Goal: Book appointment/travel/reservation

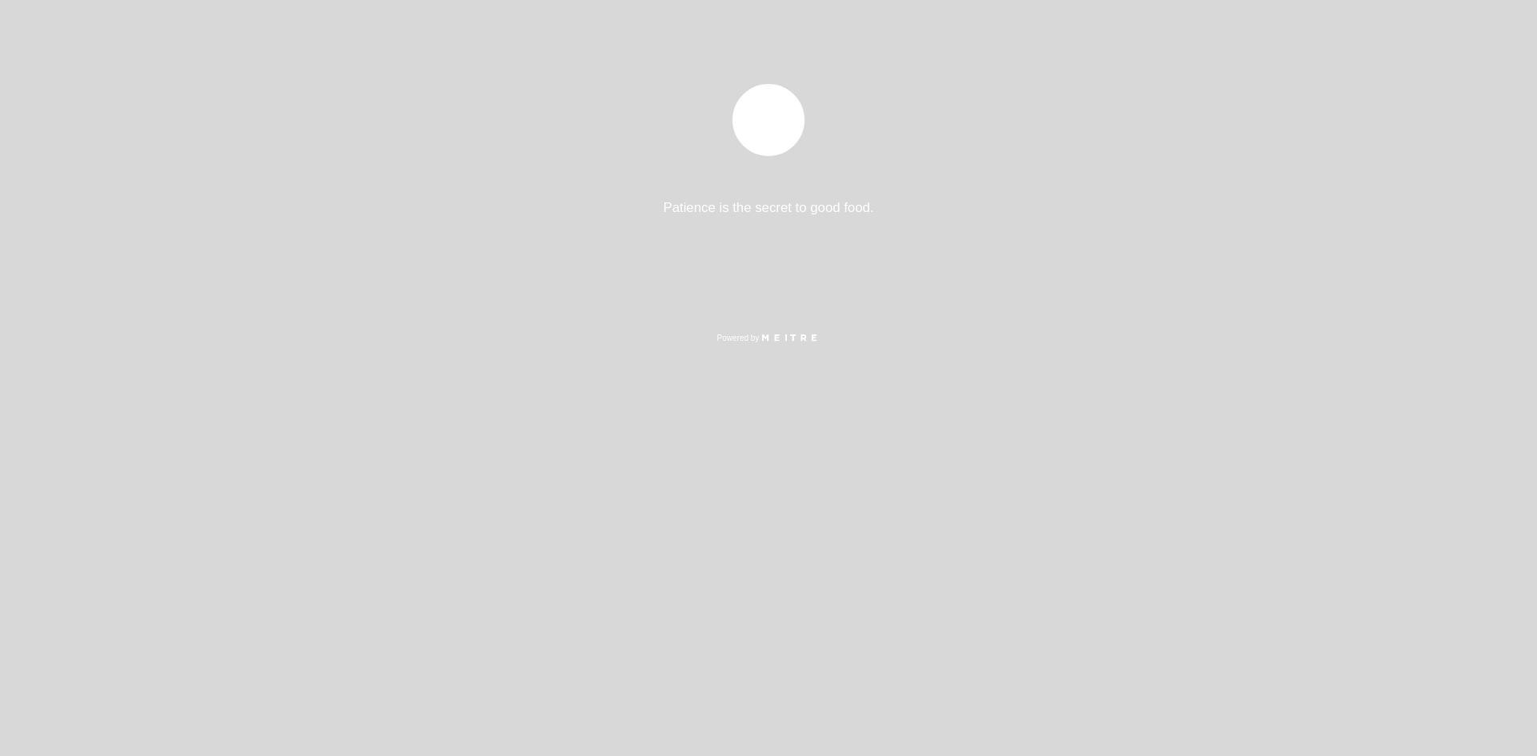
select select "es"
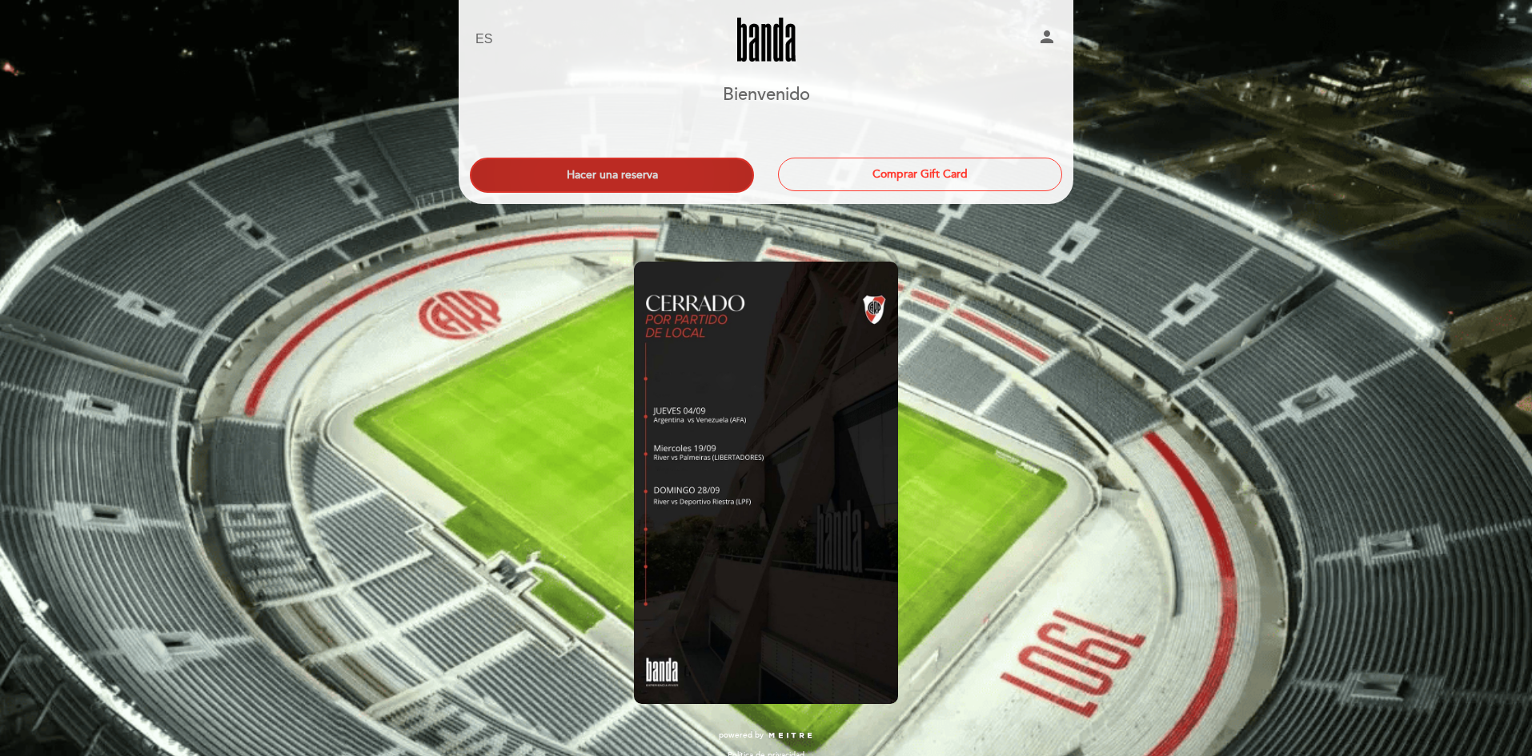
click at [644, 183] on button "Hacer una reserva" at bounding box center [612, 175] width 284 height 35
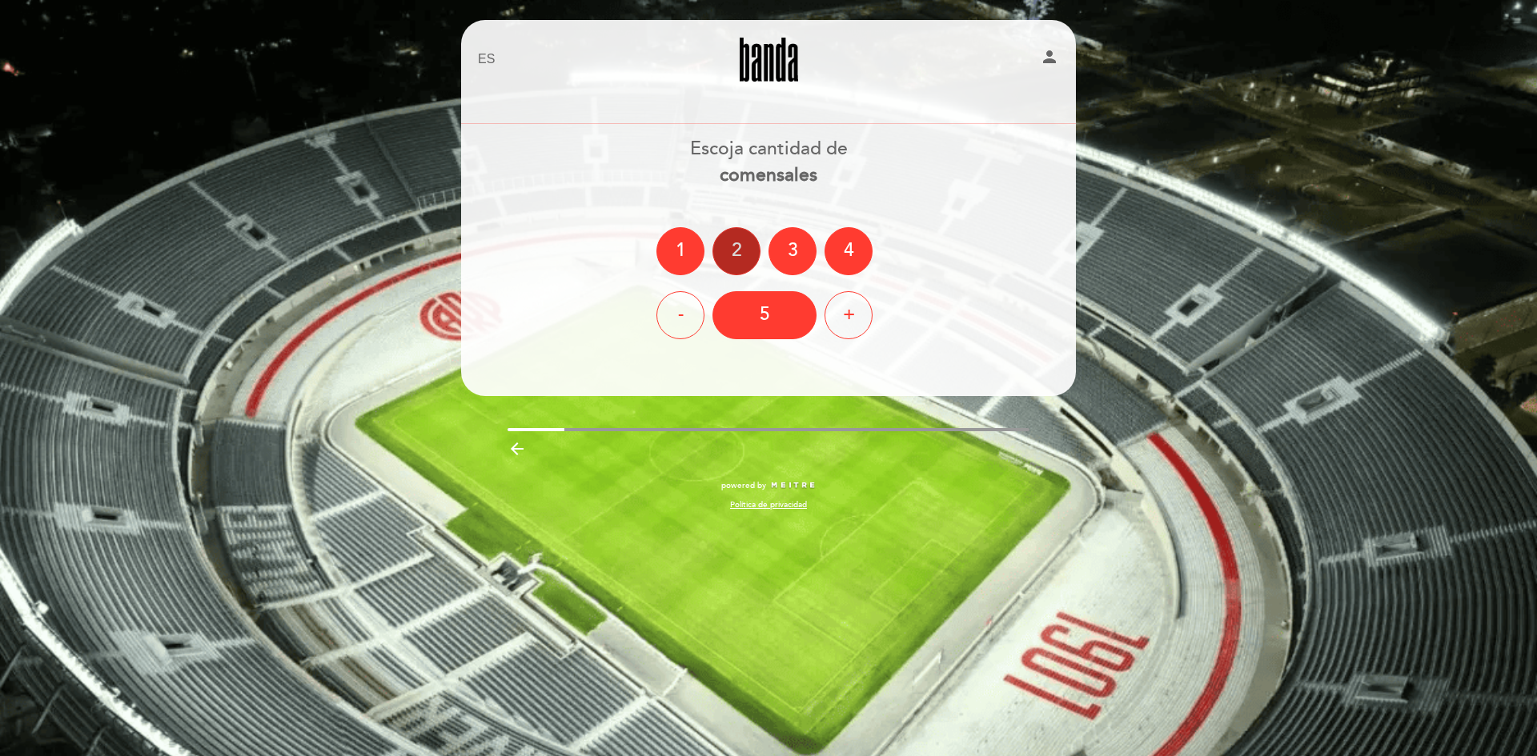
click at [724, 257] on div "2" at bounding box center [736, 251] width 48 height 48
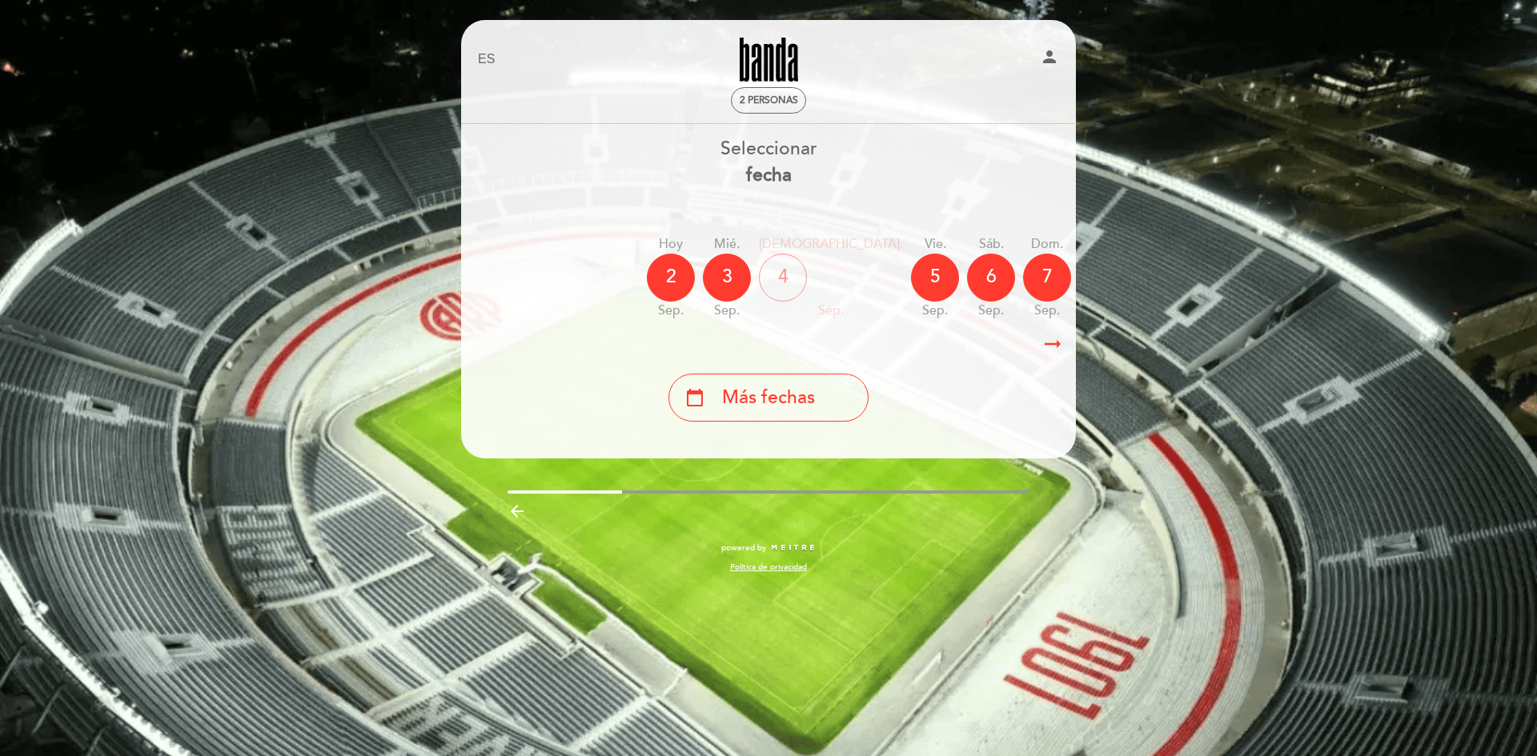
click at [1049, 340] on icon "arrow_right_alt" at bounding box center [1053, 344] width 24 height 34
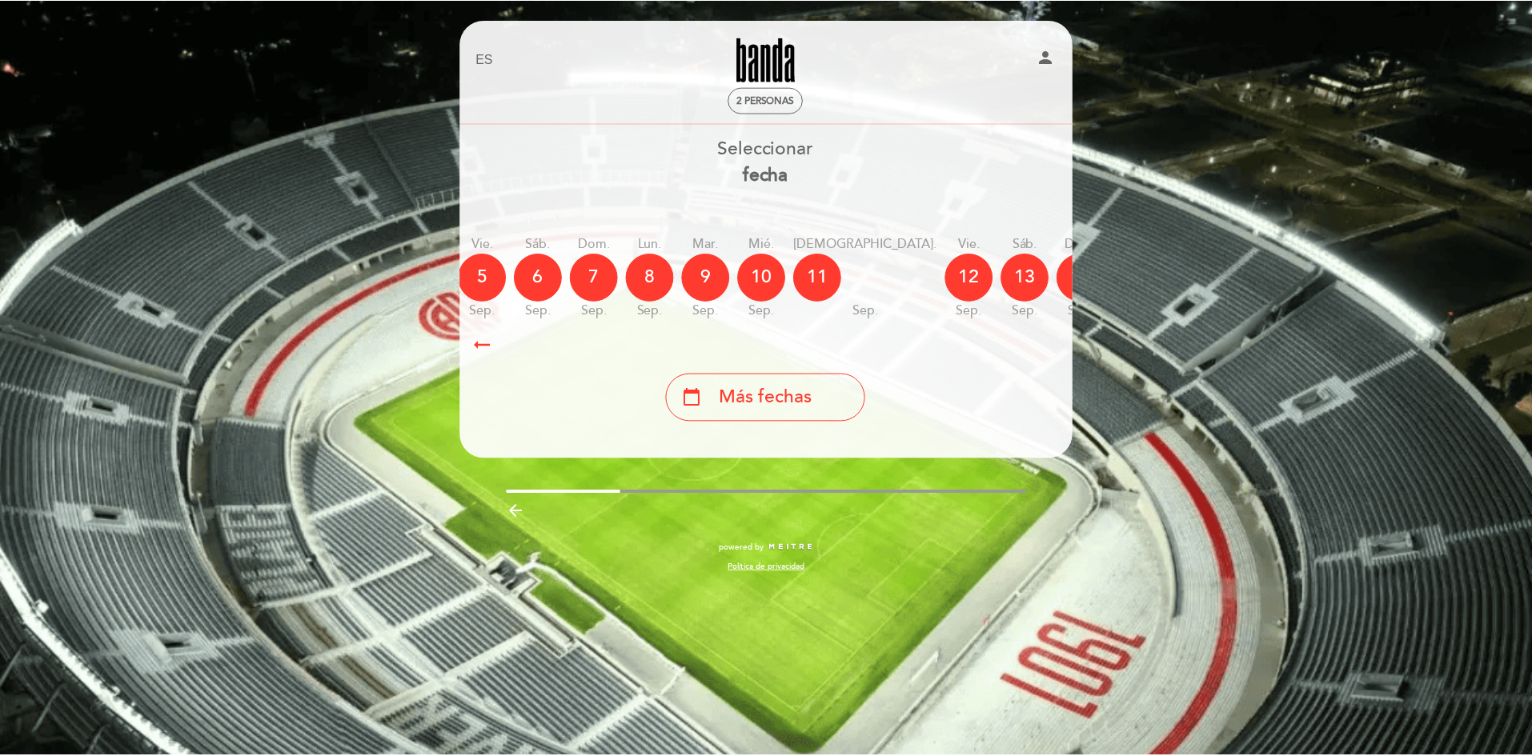
scroll to position [0, 467]
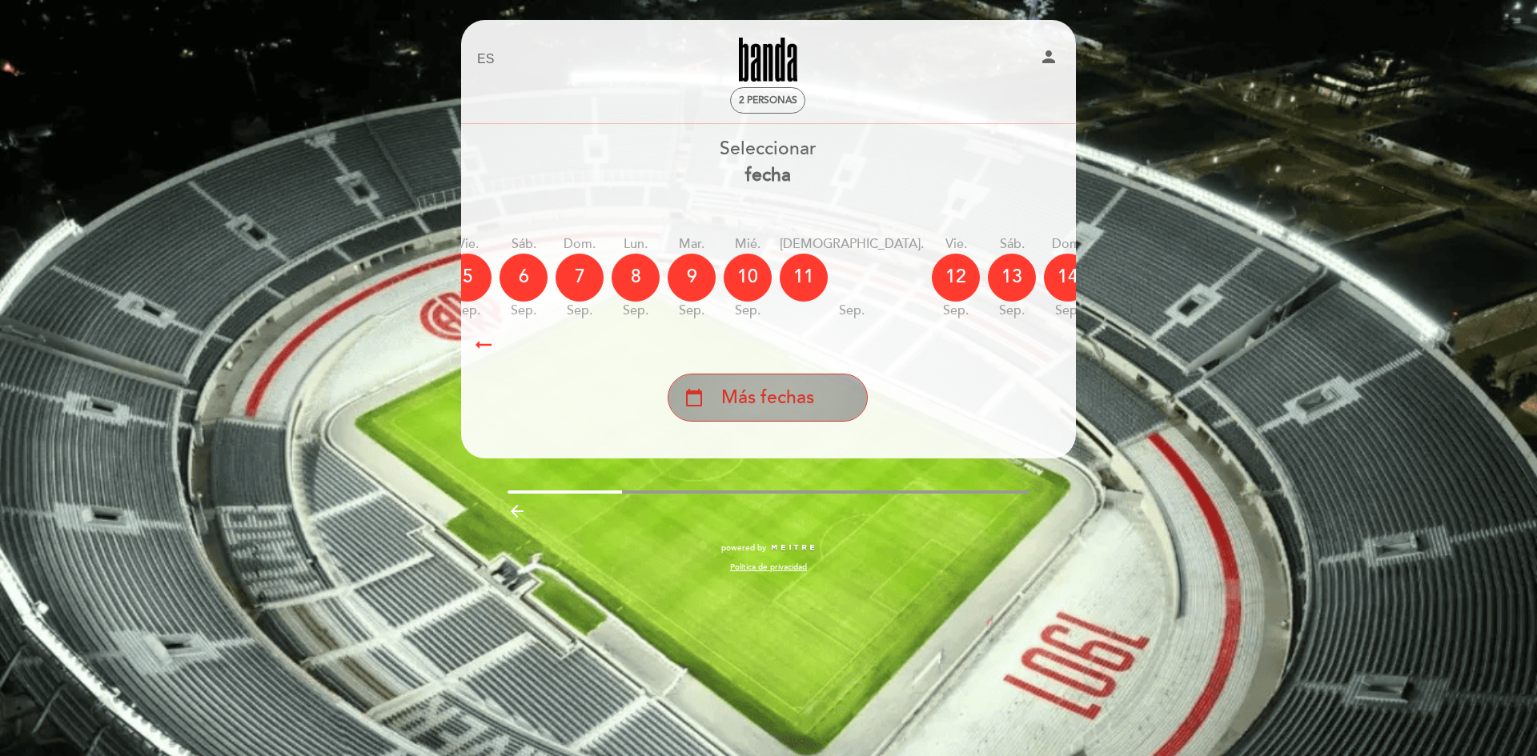
click at [756, 398] on span "Más fechas" at bounding box center [767, 398] width 93 height 26
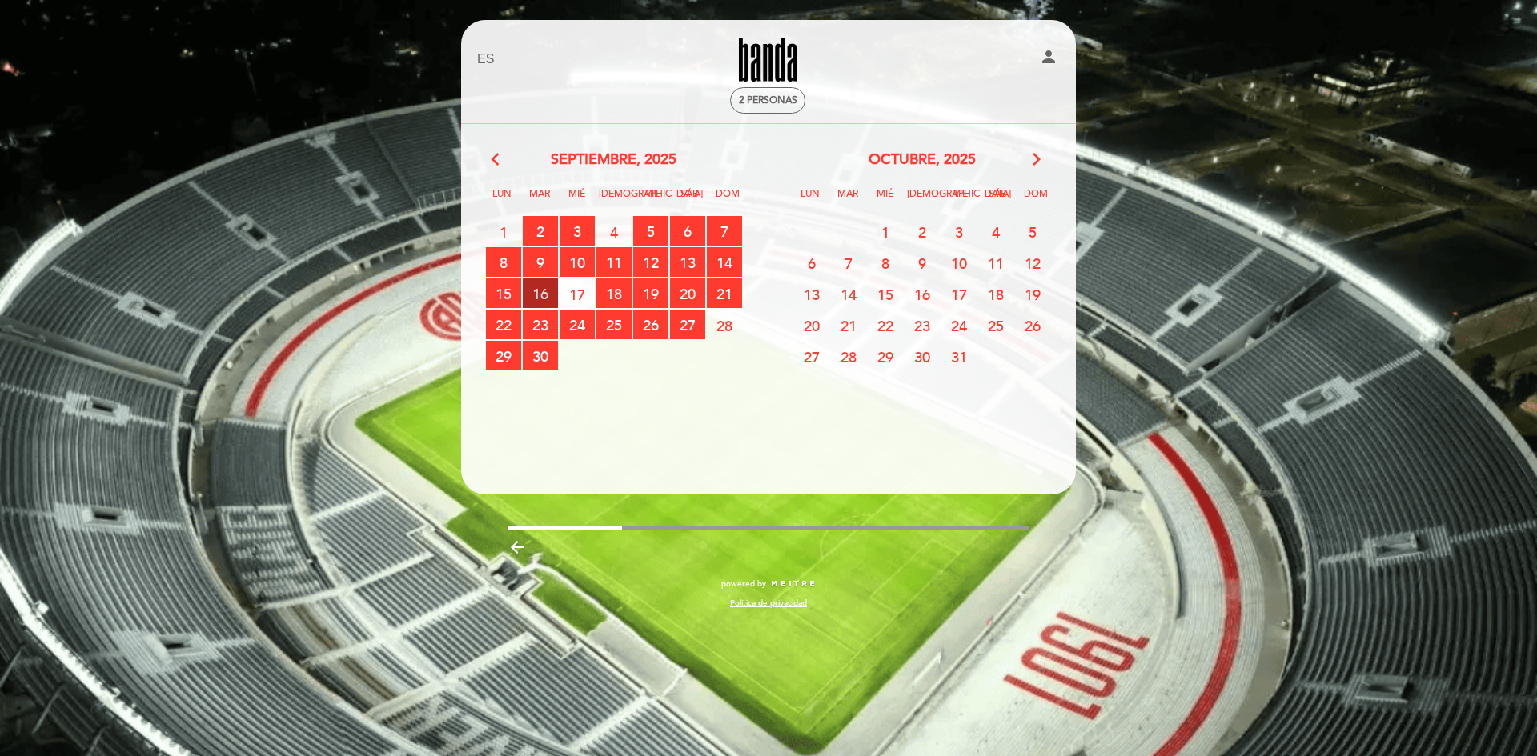
click at [531, 292] on span "16 RESERVAS DISPONIBLES" at bounding box center [540, 294] width 35 height 30
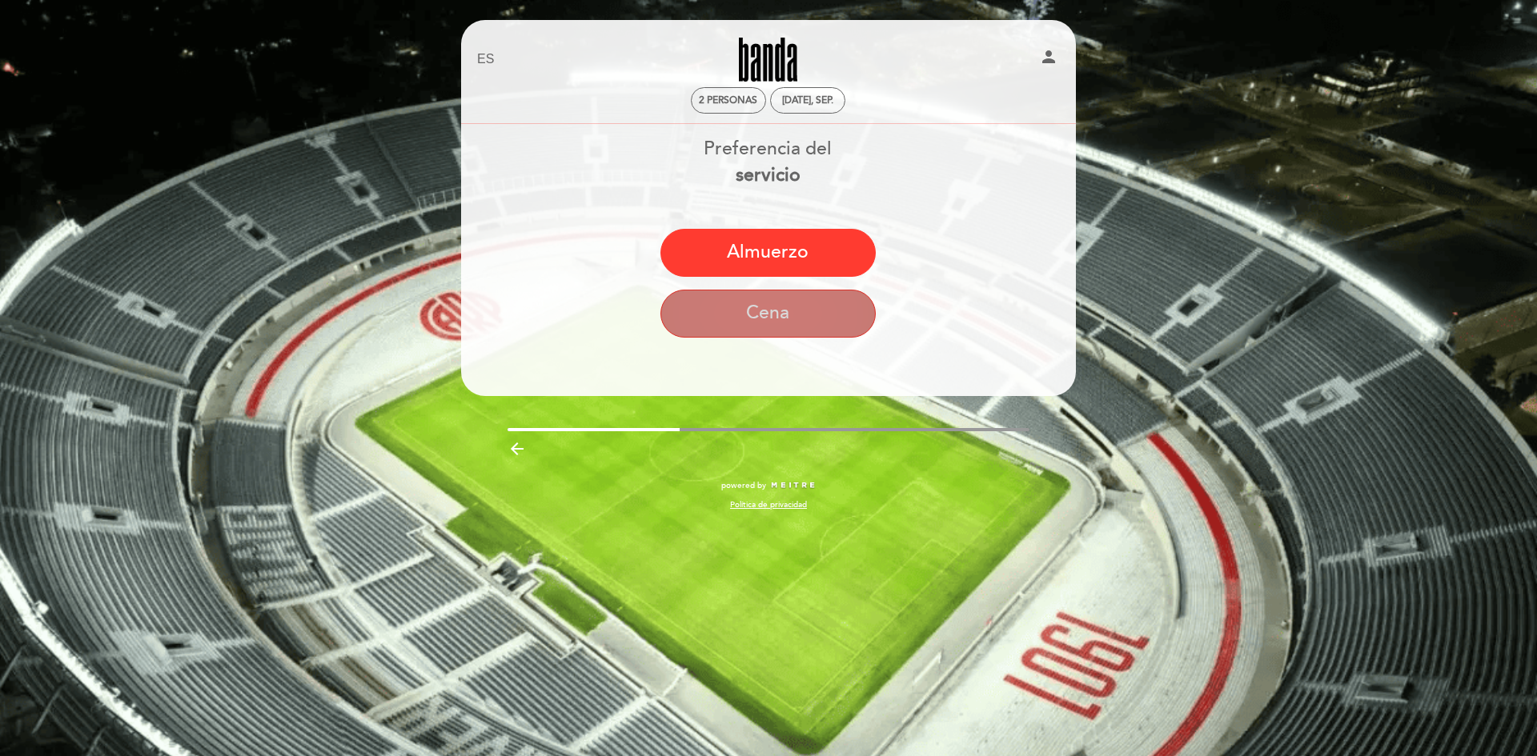
click at [773, 307] on button "Cena" at bounding box center [767, 314] width 215 height 48
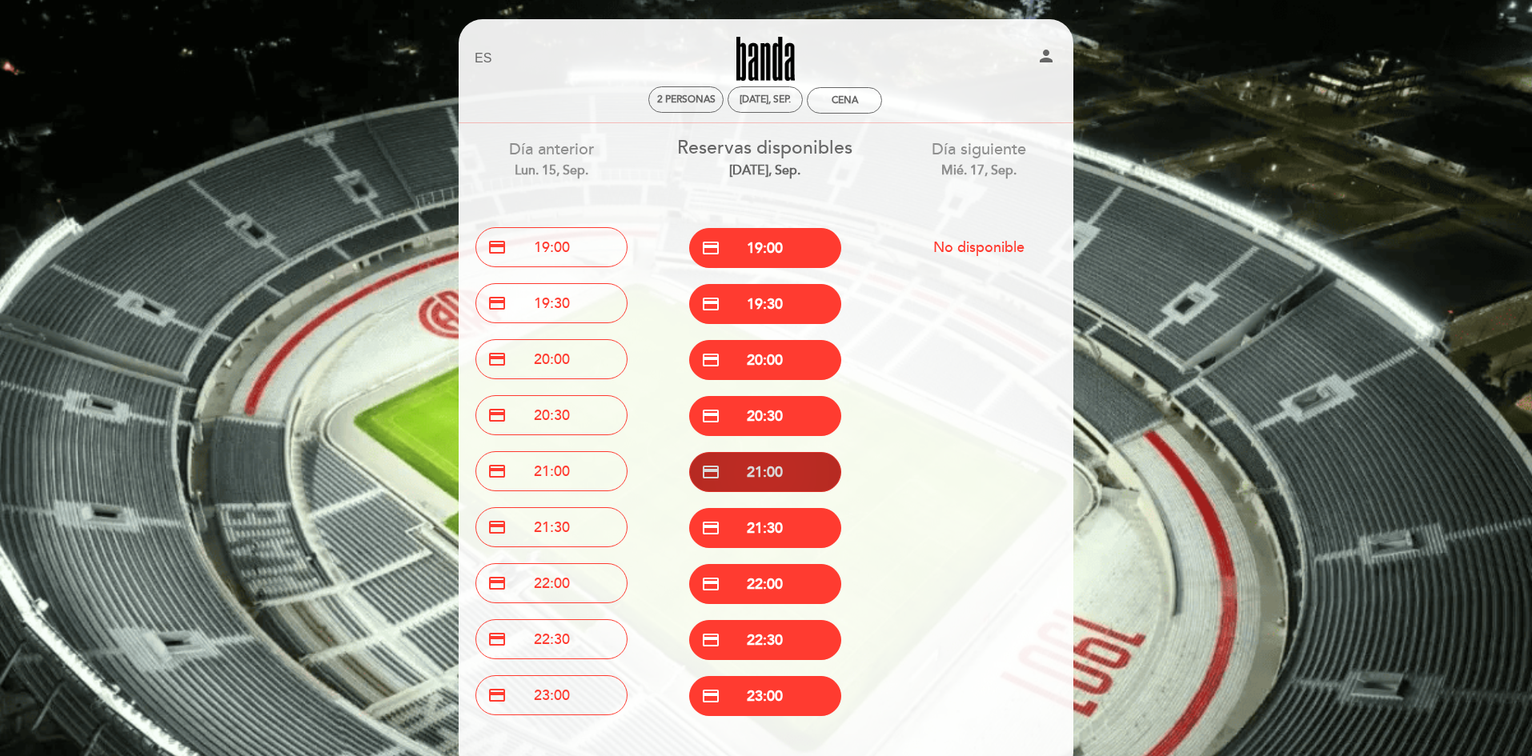
scroll to position [0, 0]
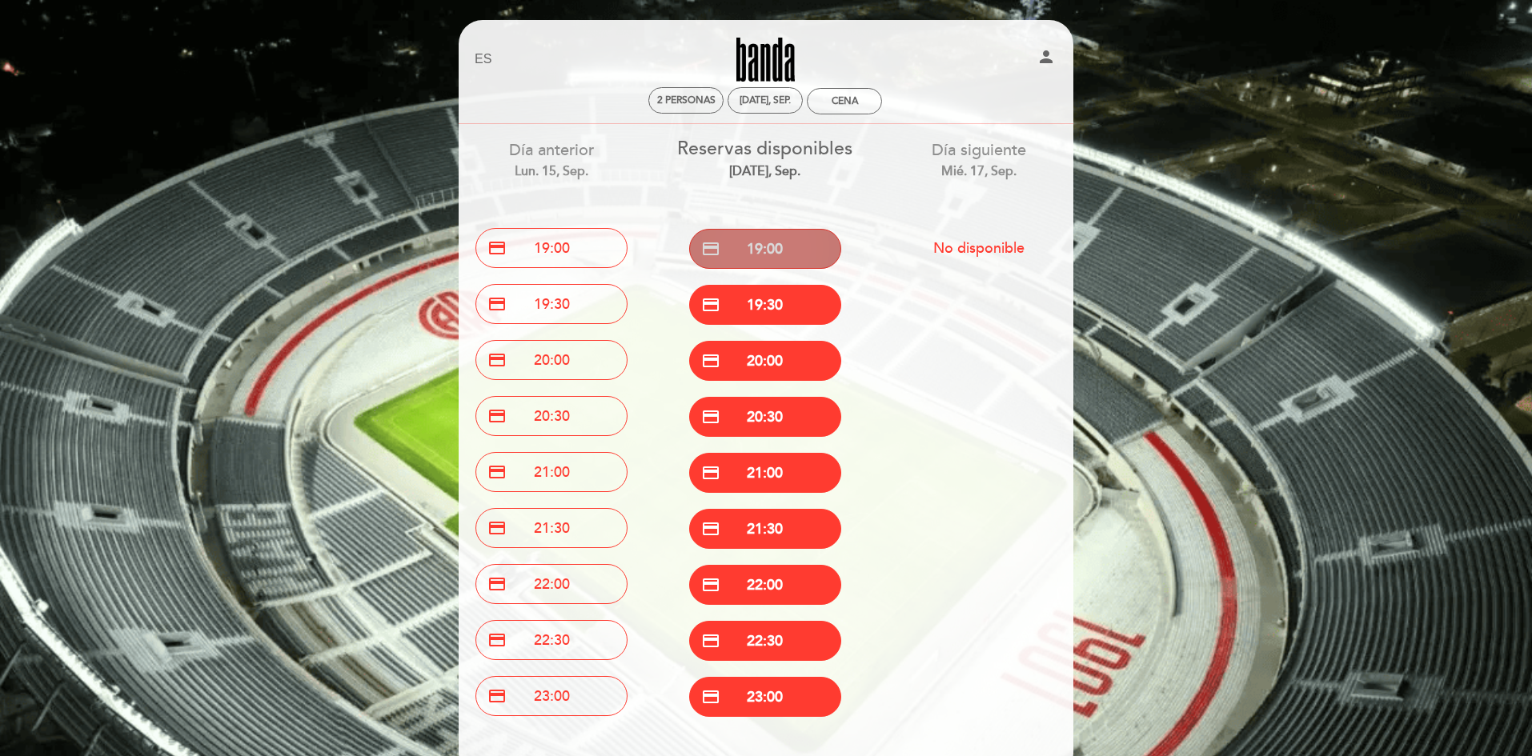
click at [757, 253] on button "credit_card 19:00" at bounding box center [765, 249] width 152 height 40
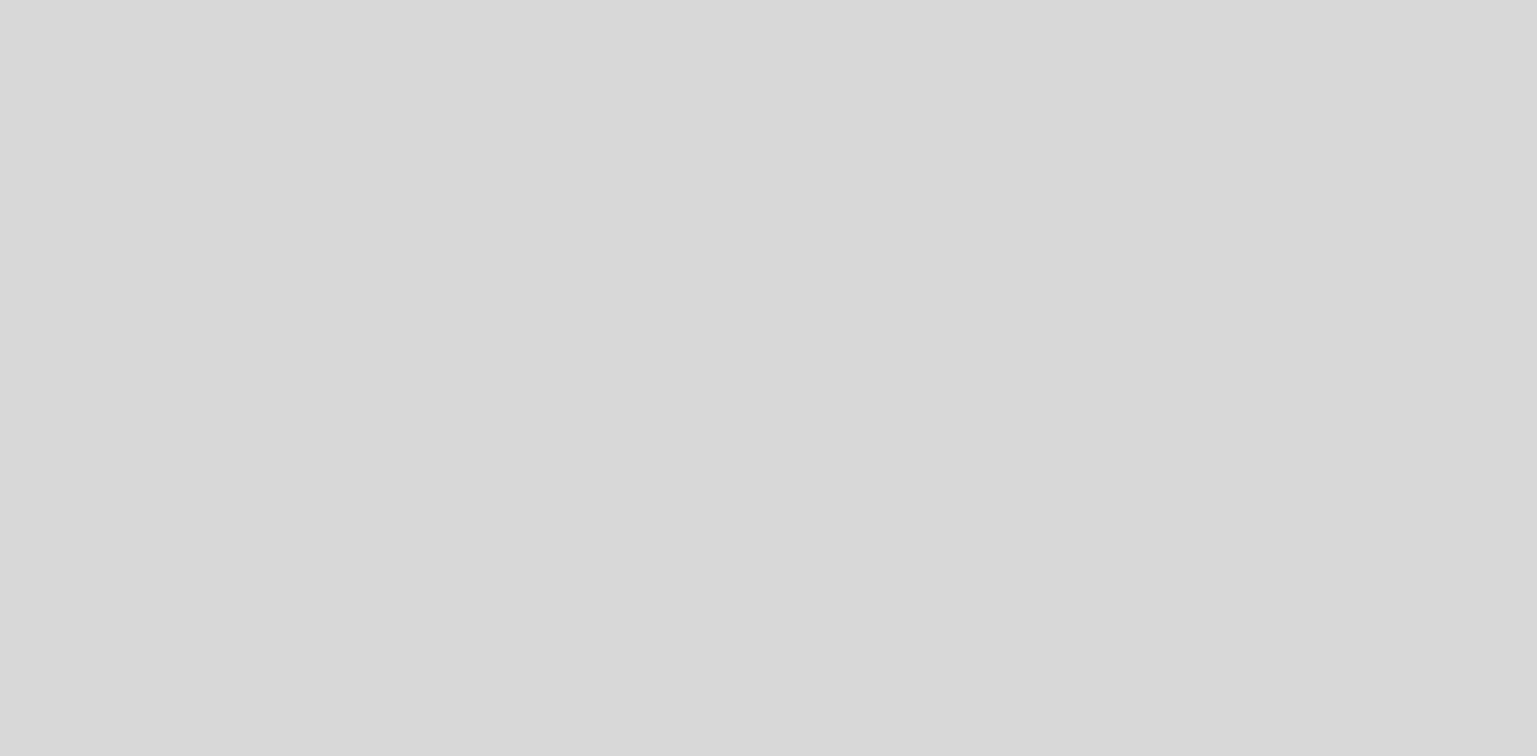
select select "es"
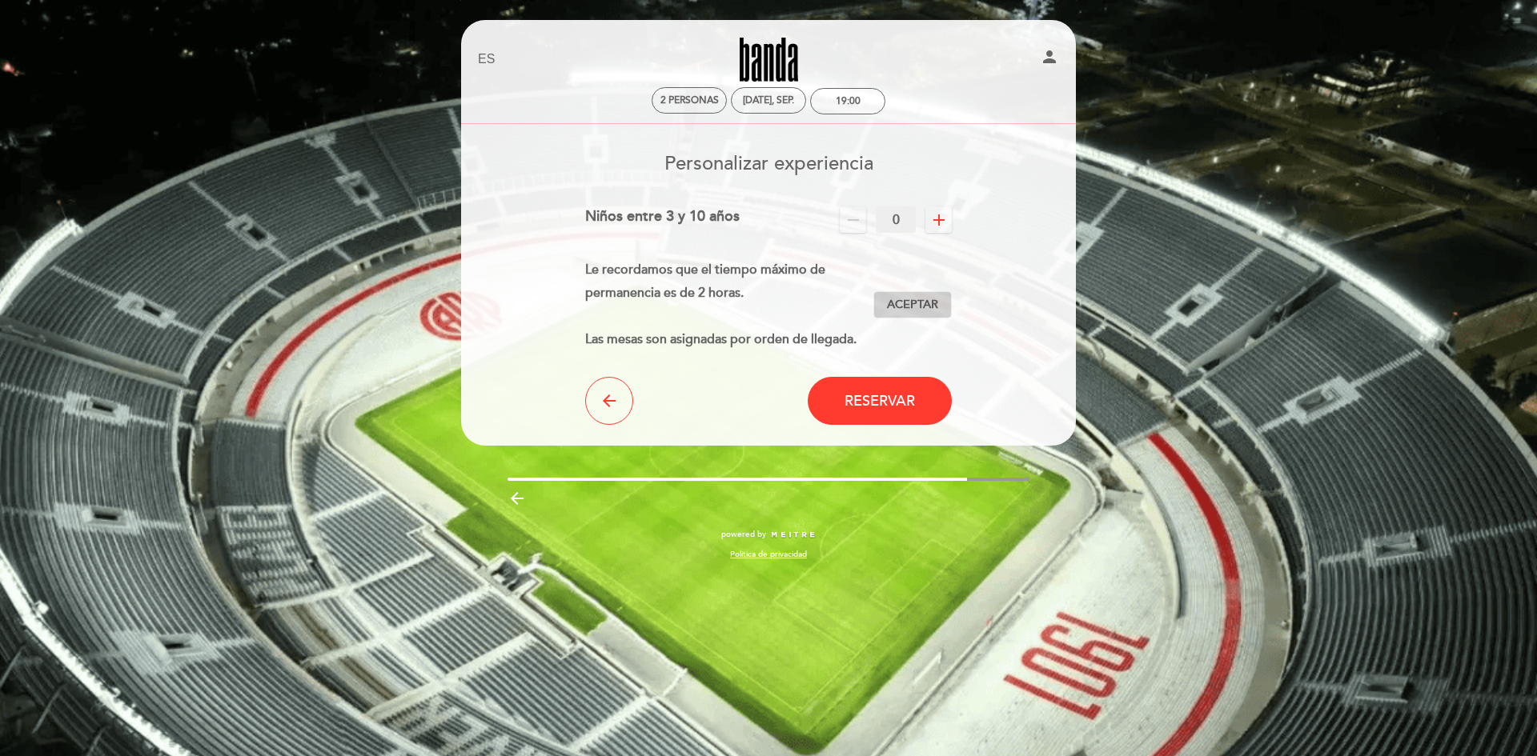
click at [925, 307] on span "Aceptar" at bounding box center [912, 305] width 51 height 17
click at [902, 399] on span "Reservar" at bounding box center [879, 401] width 70 height 18
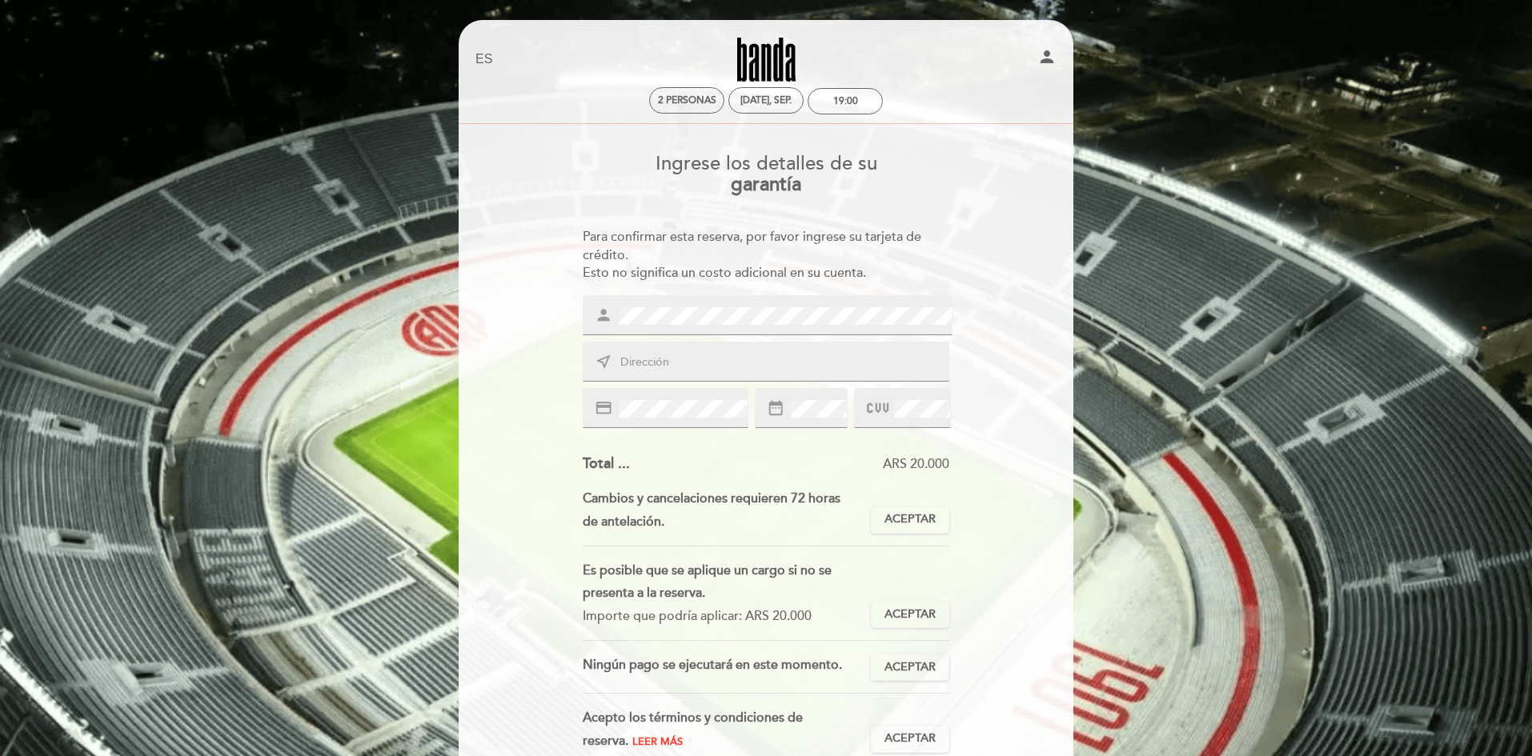
click at [704, 356] on input "text" at bounding box center [785, 363] width 333 height 18
type input "Murguiondo 202, P1 Dto4"
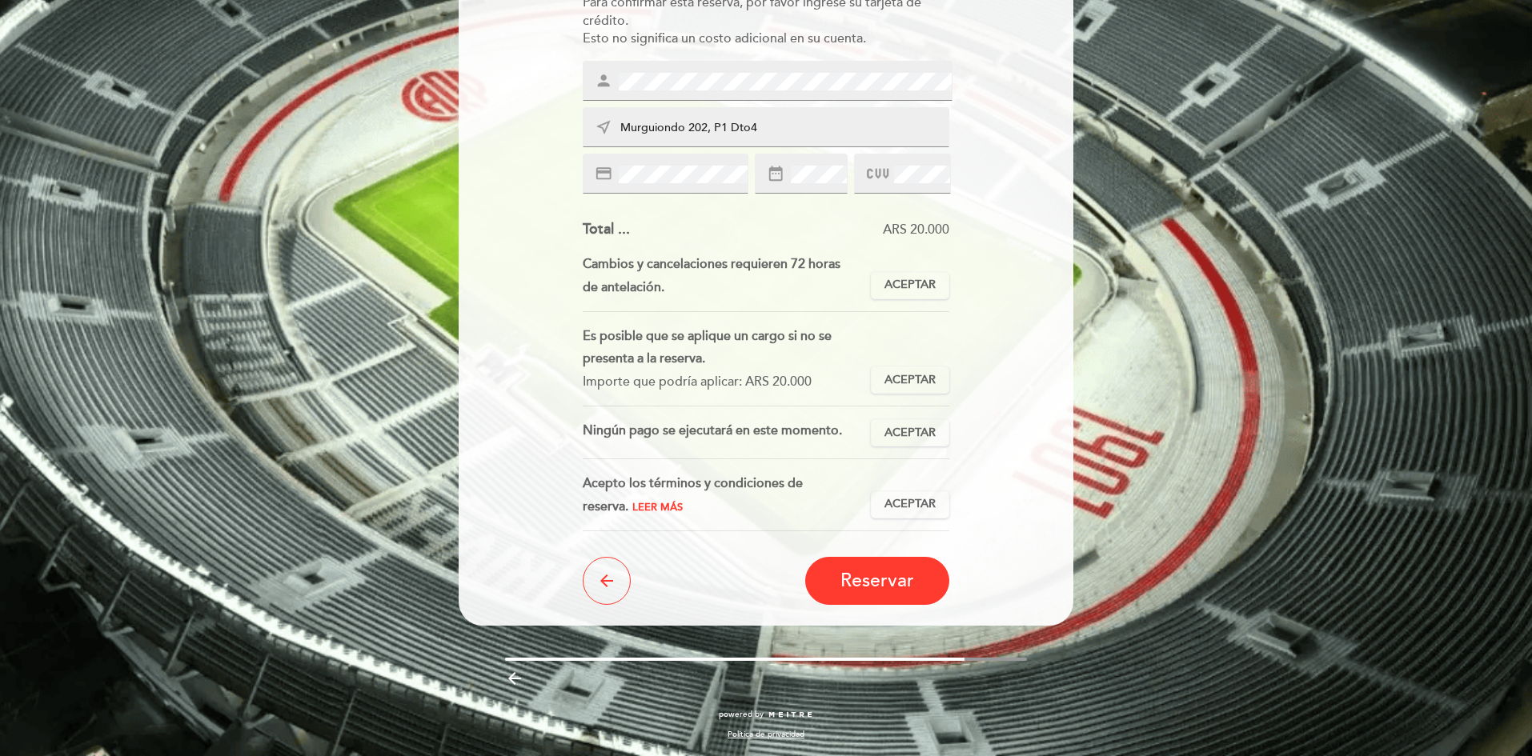
scroll to position [74, 0]
